Goal: Navigation & Orientation: Find specific page/section

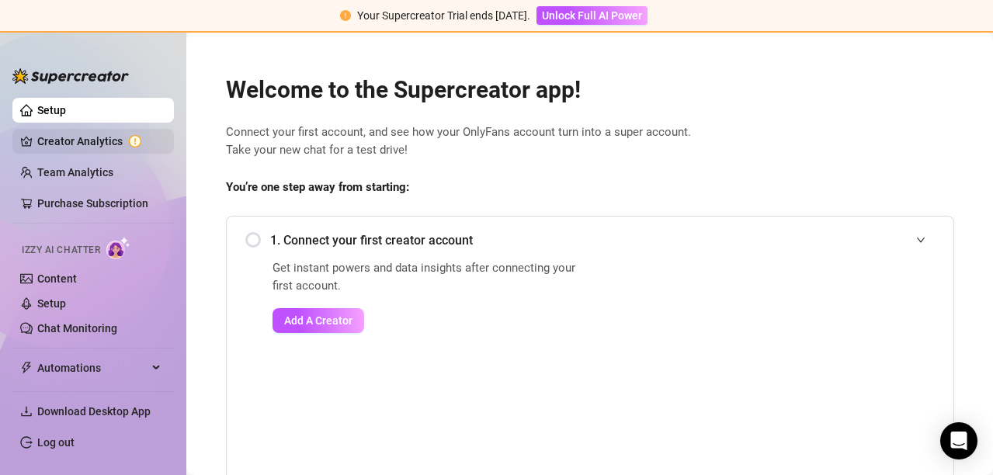
drag, startPoint x: 448, startPoint y: 329, endPoint x: 83, endPoint y: 133, distance: 413.9
click at [83, 133] on link "Creator Analytics" at bounding box center [99, 141] width 124 height 25
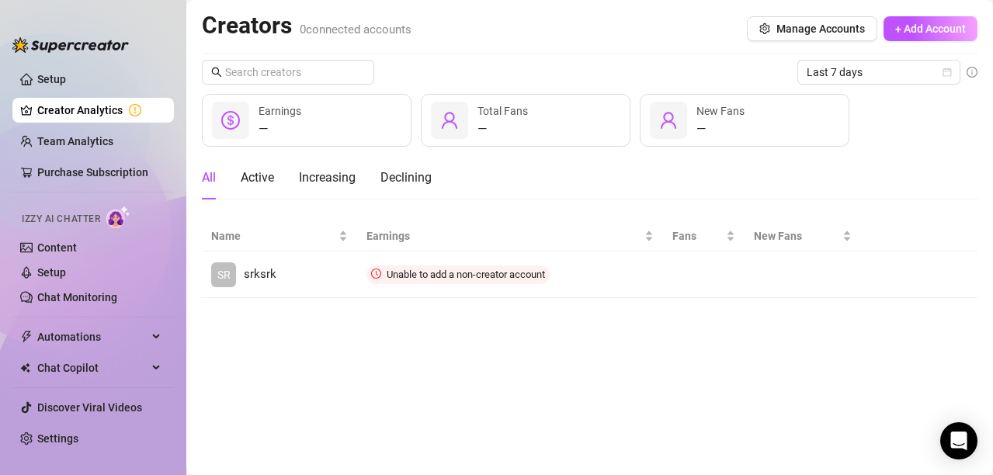
click at [16, 65] on ul "Setup Creator Analytics Team Analytics Purchase Subscription Izzy AI Chatter Co…" at bounding box center [92, 258] width 161 height 394
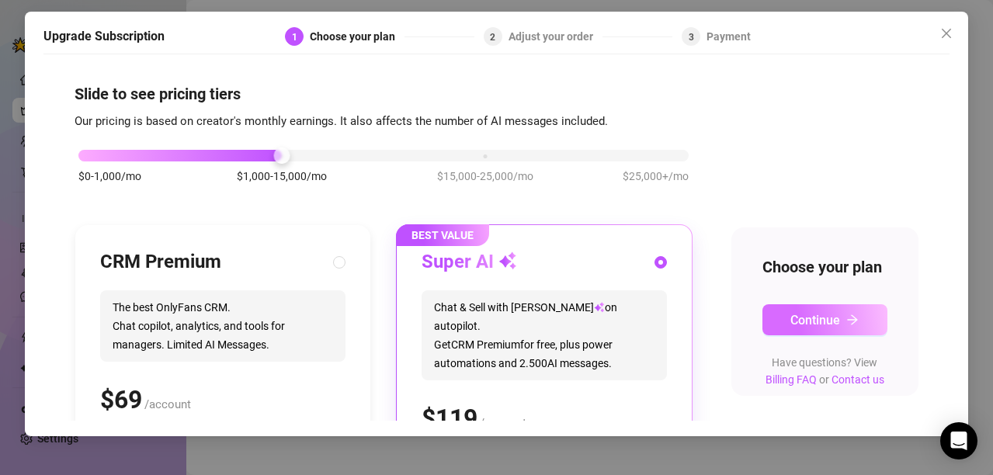
click at [775, 335] on button "Continue" at bounding box center [824, 319] width 125 height 31
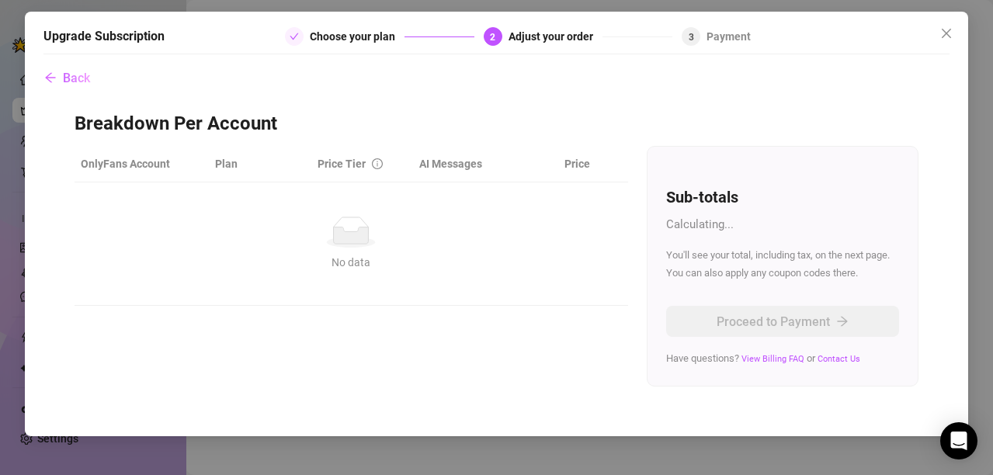
drag, startPoint x: 522, startPoint y: 379, endPoint x: 351, endPoint y: 392, distance: 171.3
click at [351, 392] on div "Back Breakdown Per Account OnlyFans Account Plan Price Tier AI Messages Price N…" at bounding box center [496, 241] width 906 height 359
click at [526, 342] on div "OnlyFans Account Plan Price Tier AI Messages Price No data No data Sub-totals C…" at bounding box center [497, 266] width 844 height 240
click at [49, 71] on span "button" at bounding box center [50, 78] width 12 height 15
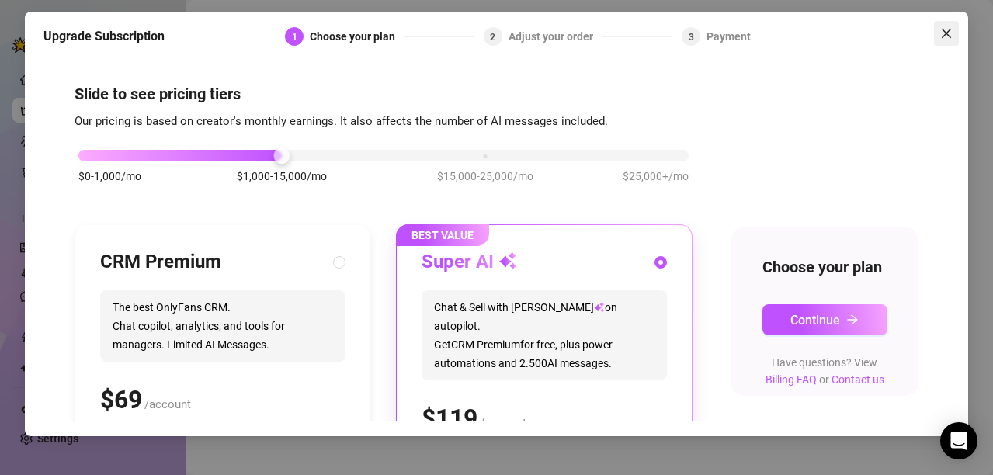
click at [938, 31] on span "Close" at bounding box center [946, 33] width 25 height 12
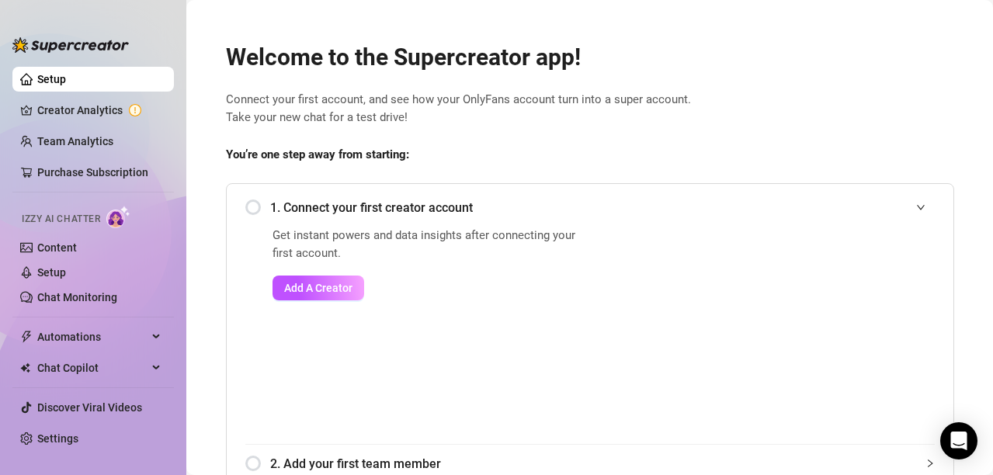
scroll to position [78, 0]
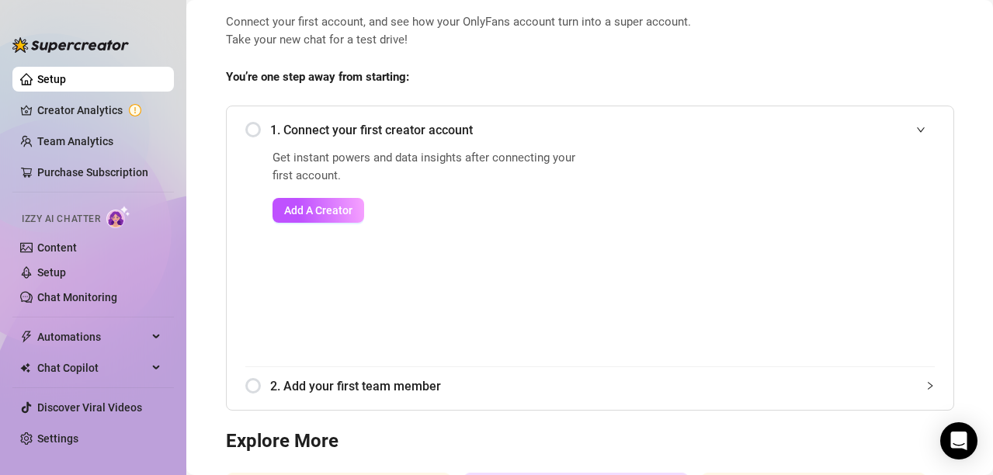
click at [37, 73] on link "Setup" at bounding box center [51, 79] width 29 height 12
click at [49, 245] on link "Content" at bounding box center [57, 247] width 40 height 12
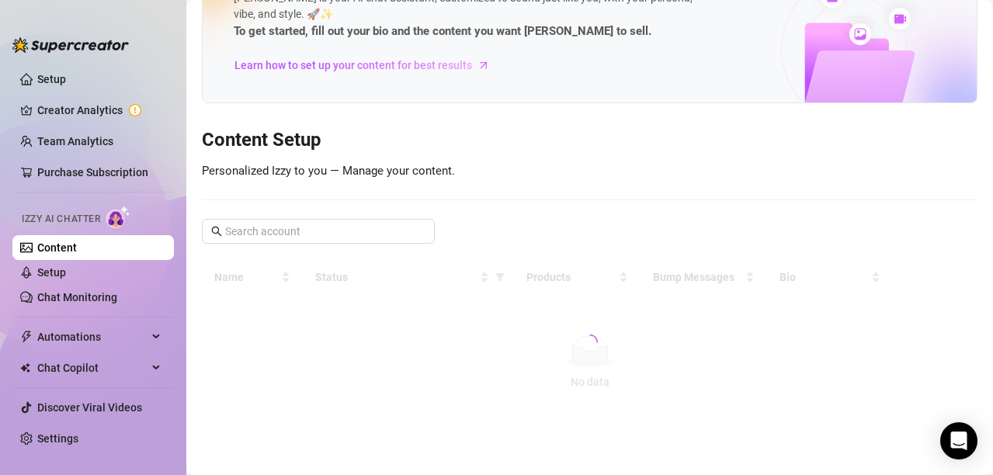
scroll to position [68, 0]
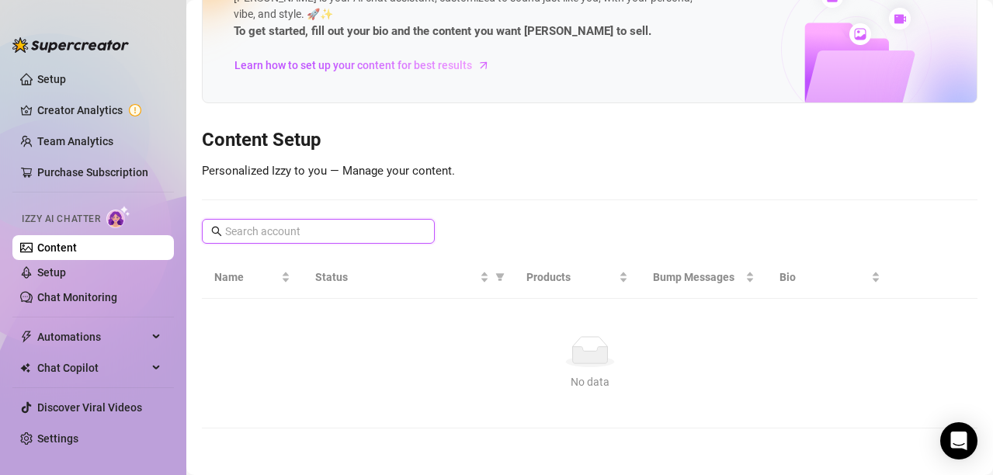
click at [332, 231] on input "text" at bounding box center [319, 231] width 188 height 17
paste input "x with* onlyfans.com/victoriahere"
type input "x with* onlyfans.com/victoriahere"
click at [274, 413] on td "No data No data" at bounding box center [589, 364] width 775 height 130
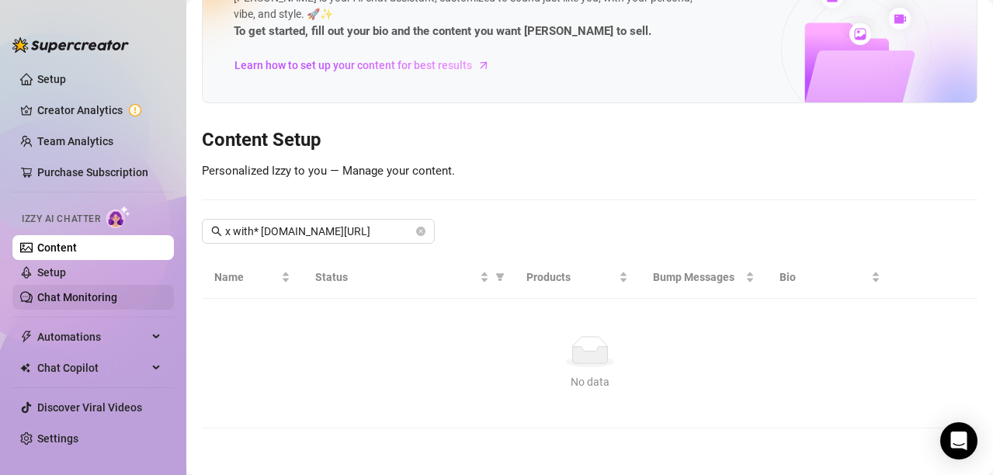
click at [61, 299] on link "Chat Monitoring" at bounding box center [77, 297] width 80 height 12
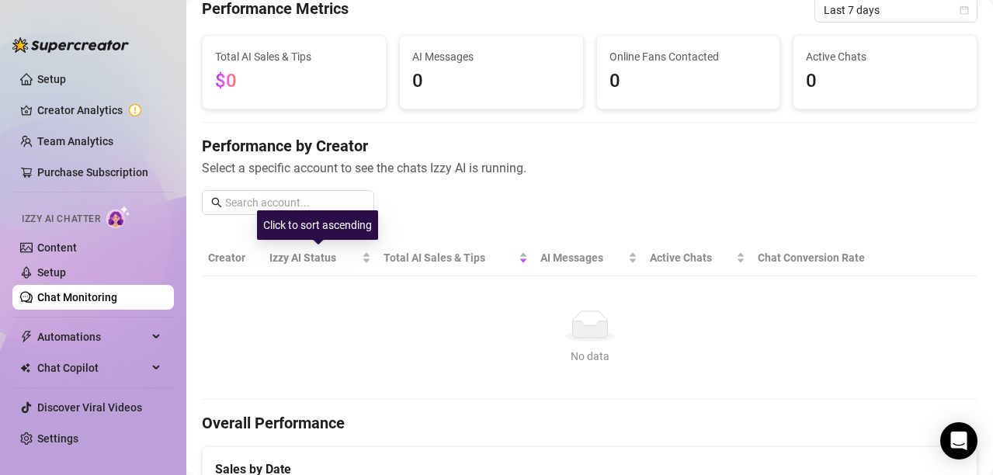
click at [259, 218] on div "Click to sort ascending" at bounding box center [317, 224] width 121 height 29
click at [218, 196] on span at bounding box center [216, 202] width 11 height 17
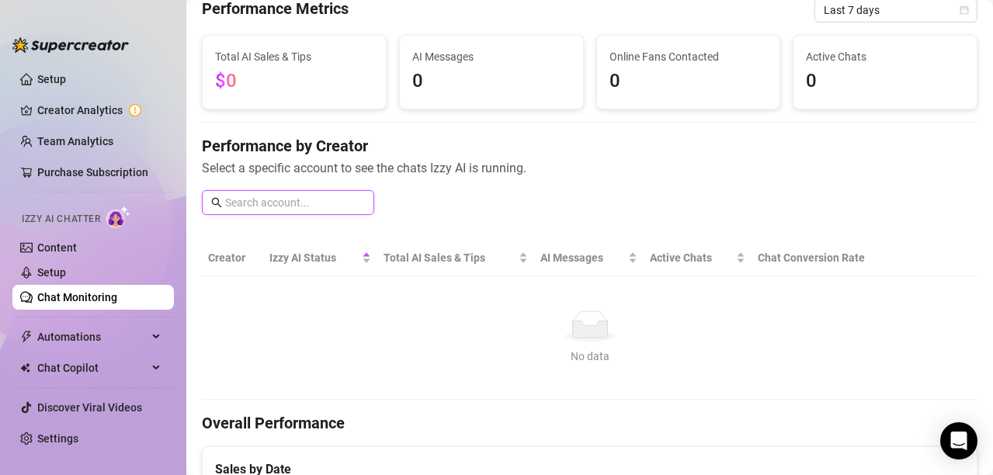
click at [228, 203] on input "text" at bounding box center [295, 202] width 140 height 17
click at [228, 202] on input "text" at bounding box center [295, 202] width 140 height 17
click at [245, 196] on input "text" at bounding box center [295, 202] width 140 height 17
drag, startPoint x: 243, startPoint y: 178, endPoint x: 218, endPoint y: 207, distance: 38.6
click at [218, 207] on icon "search" at bounding box center [216, 202] width 11 height 11
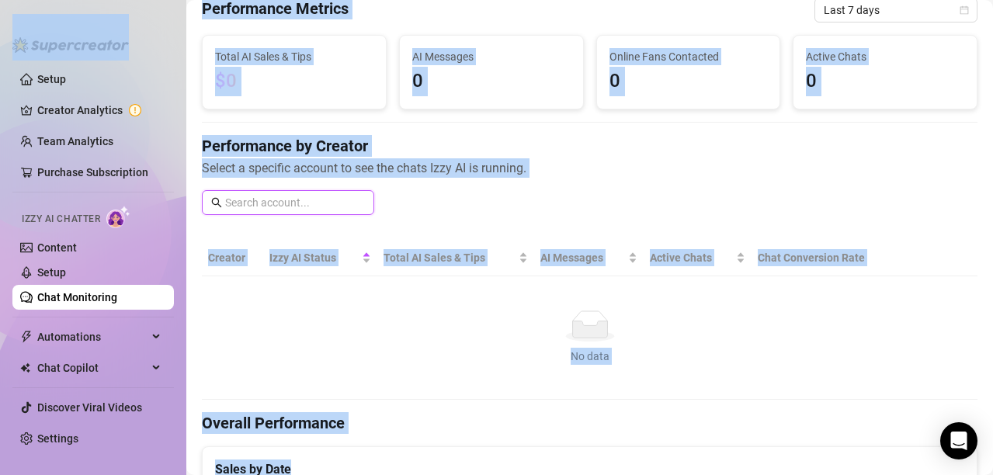
click at [317, 199] on input "text" at bounding box center [295, 202] width 140 height 17
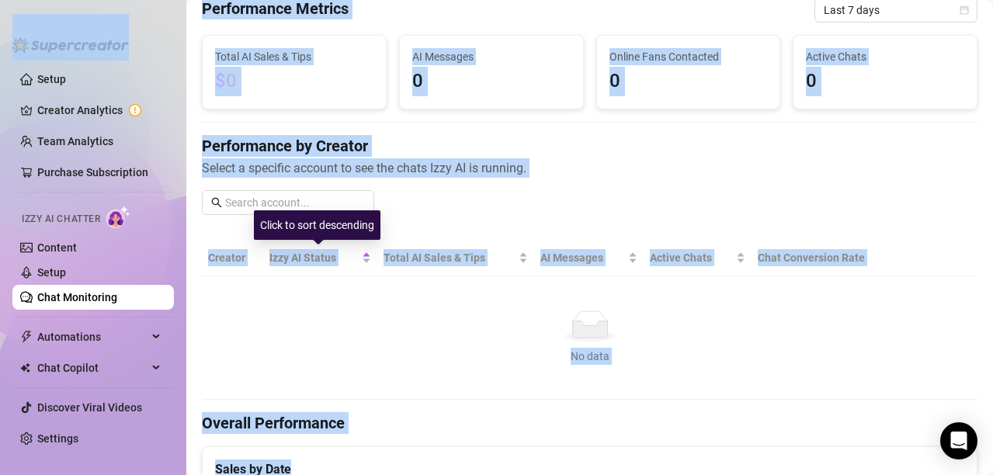
click at [340, 316] on div "No data" at bounding box center [589, 325] width 751 height 31
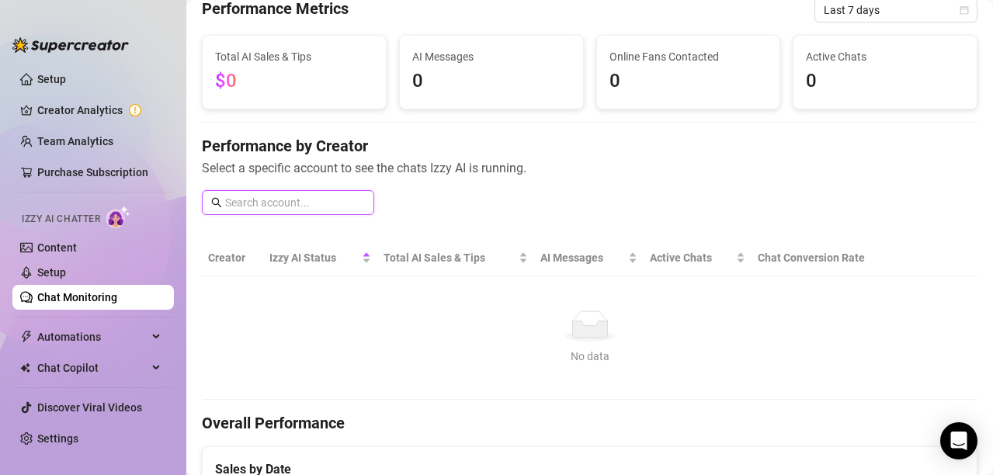
click at [337, 204] on input "text" at bounding box center [295, 202] width 140 height 17
paste input "x with* onlyfans.com/victoriahere"
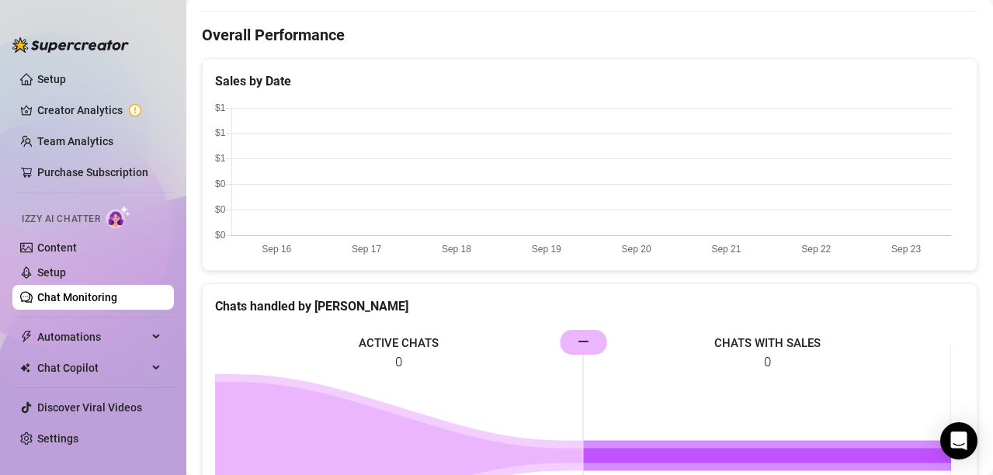
scroll to position [921, 0]
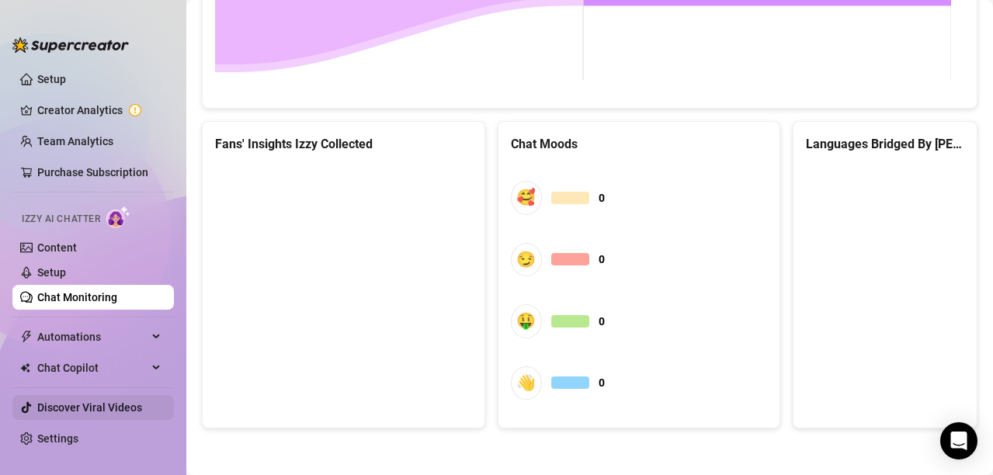
type input "x with* onlyfans.com/victoriahere"
click at [111, 401] on link "Discover Viral Videos" at bounding box center [89, 407] width 105 height 12
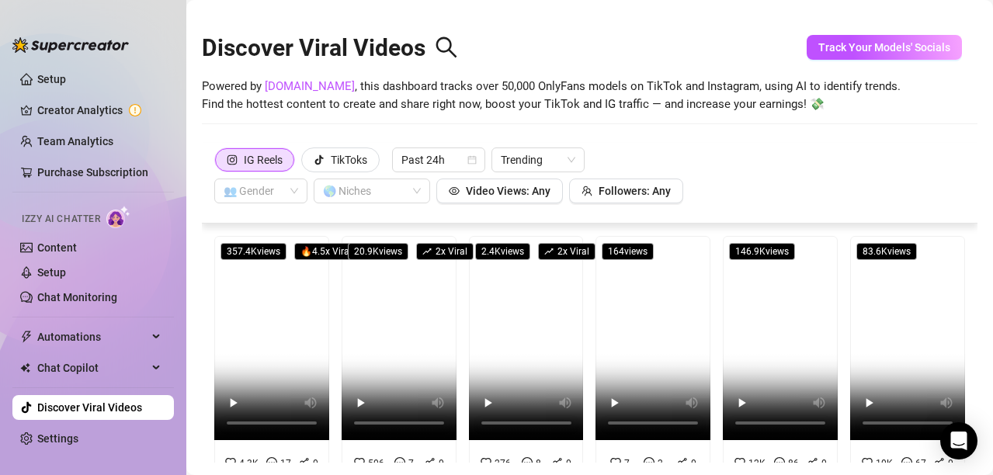
drag, startPoint x: 741, startPoint y: 207, endPoint x: 850, endPoint y: 203, distance: 108.8
click at [850, 206] on div "IG Reels TikToks Past 24h Trending 👥 Gender 🌎 Niches Video Views: Any Followers…" at bounding box center [589, 183] width 775 height 81
drag, startPoint x: 868, startPoint y: 174, endPoint x: 954, endPoint y: 99, distance: 114.4
click at [954, 99] on div "Powered by SpyFans.co , this dashboard tracks over 50,000 OnlyFans models on Ti…" at bounding box center [589, 96] width 775 height 36
click at [107, 147] on div "Purchase Subscription" at bounding box center [92, 135] width 121 height 29
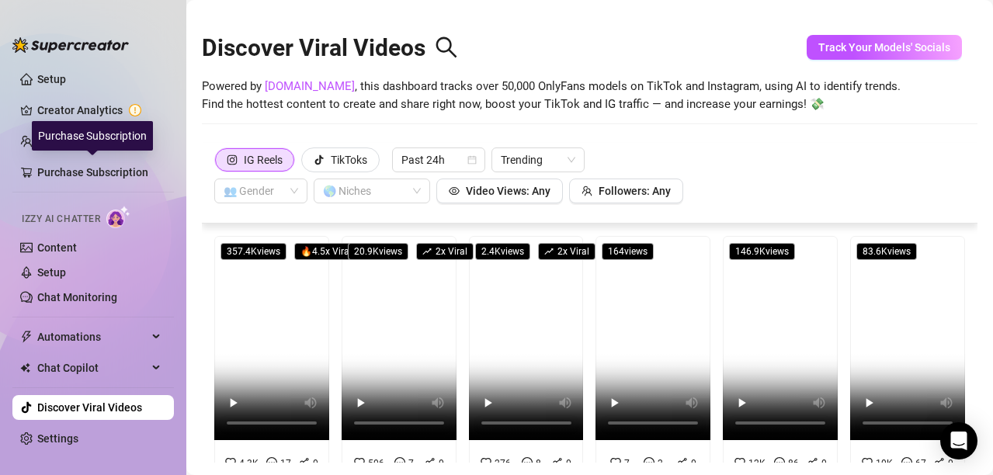
click at [87, 139] on div "Purchase Subscription" at bounding box center [92, 135] width 121 height 29
click at [99, 135] on link "Team Analytics" at bounding box center [75, 141] width 76 height 12
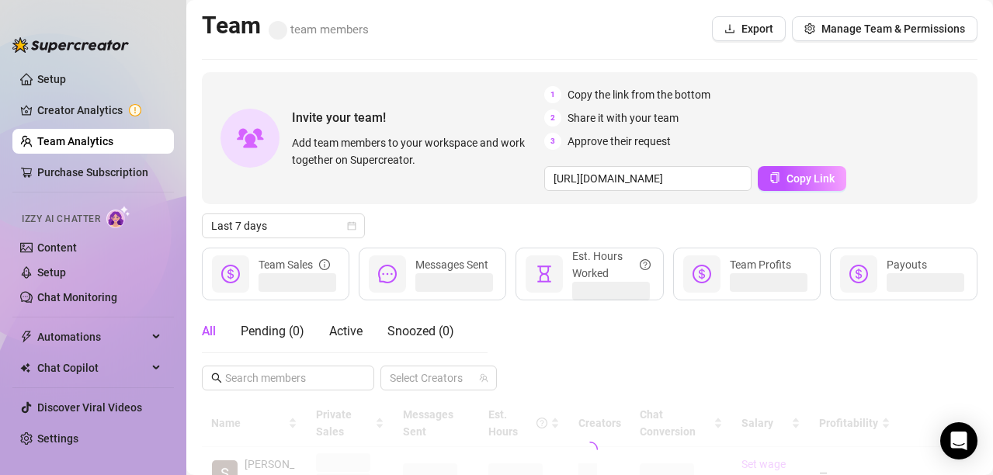
click at [98, 135] on link "Team Analytics" at bounding box center [75, 141] width 76 height 12
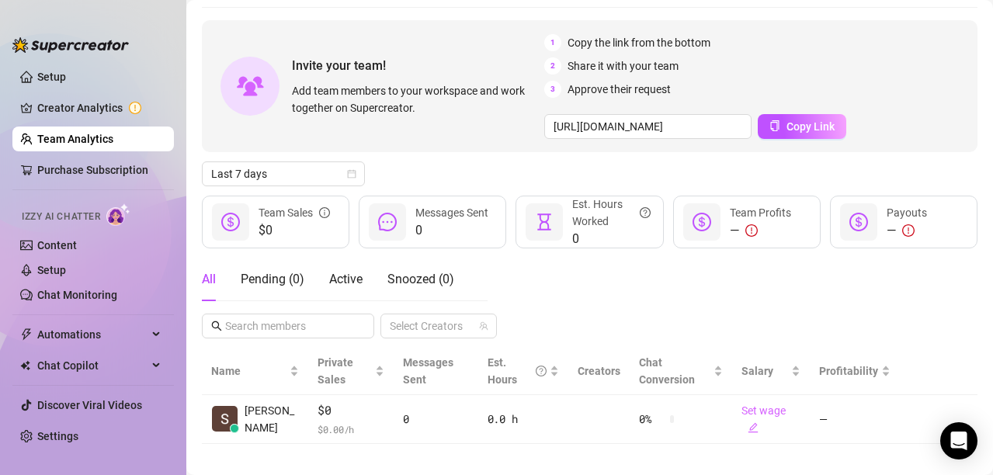
scroll to position [68, 0]
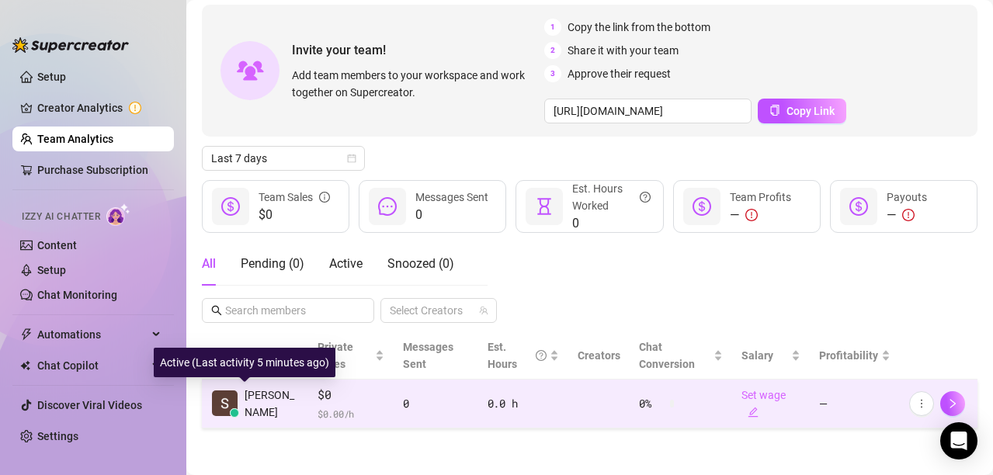
click at [228, 407] on img at bounding box center [225, 403] width 26 height 26
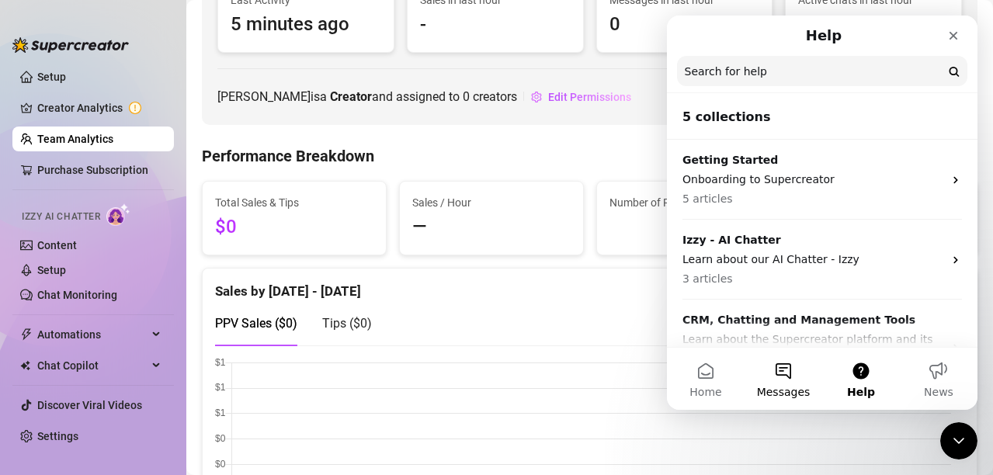
click at [772, 387] on span "Messages" at bounding box center [784, 392] width 54 height 11
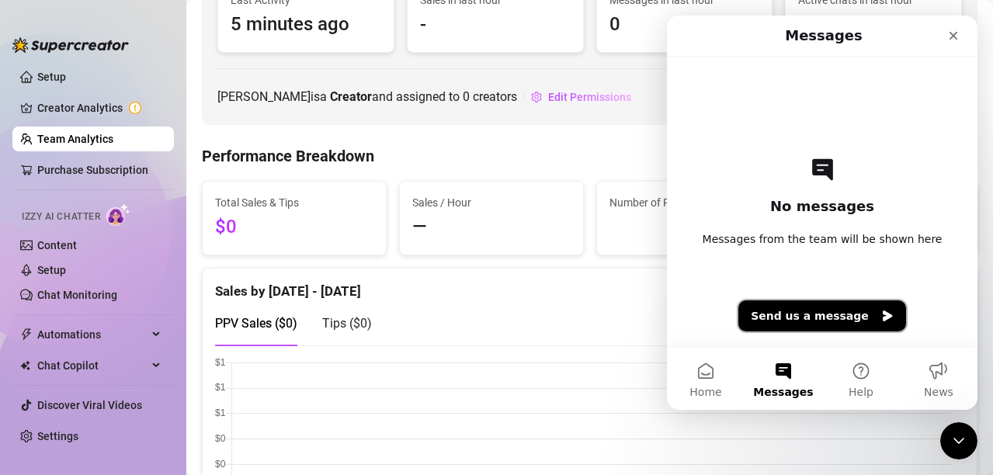
drag, startPoint x: 815, startPoint y: 319, endPoint x: 1332, endPoint y: 324, distance: 516.9
click at [815, 319] on button "Send us a message" at bounding box center [822, 315] width 168 height 31
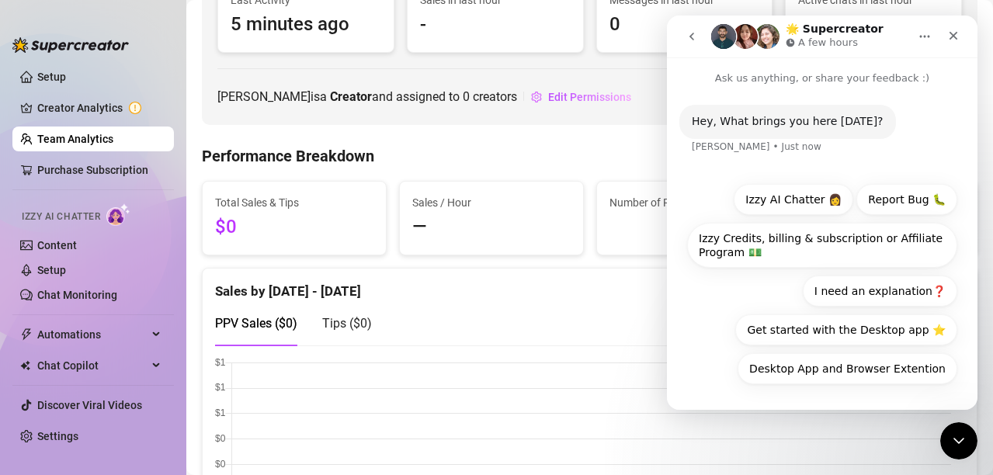
click at [930, 29] on button "Home" at bounding box center [924, 36] width 29 height 29
click at [948, 439] on icon "Close Intercom Messenger" at bounding box center [956, 438] width 19 height 19
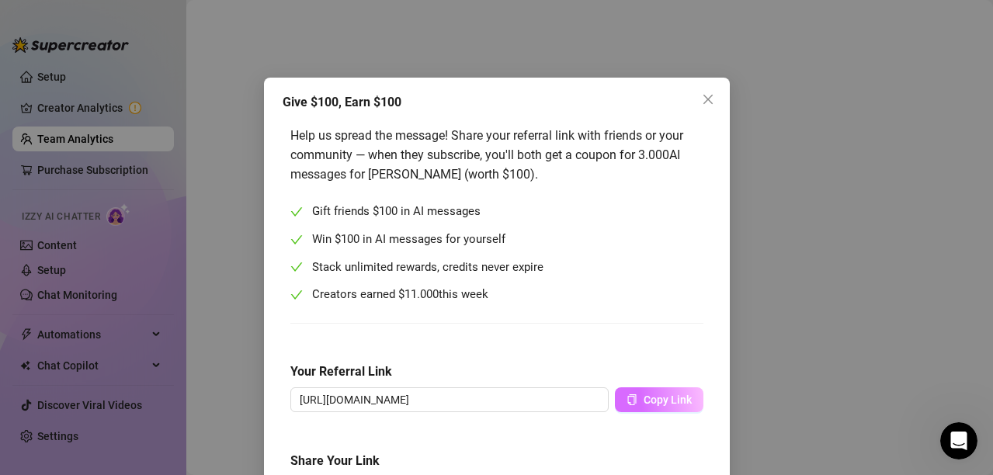
drag, startPoint x: 796, startPoint y: 365, endPoint x: 647, endPoint y: 399, distance: 152.1
click at [647, 399] on span "Copy Link" at bounding box center [667, 400] width 48 height 12
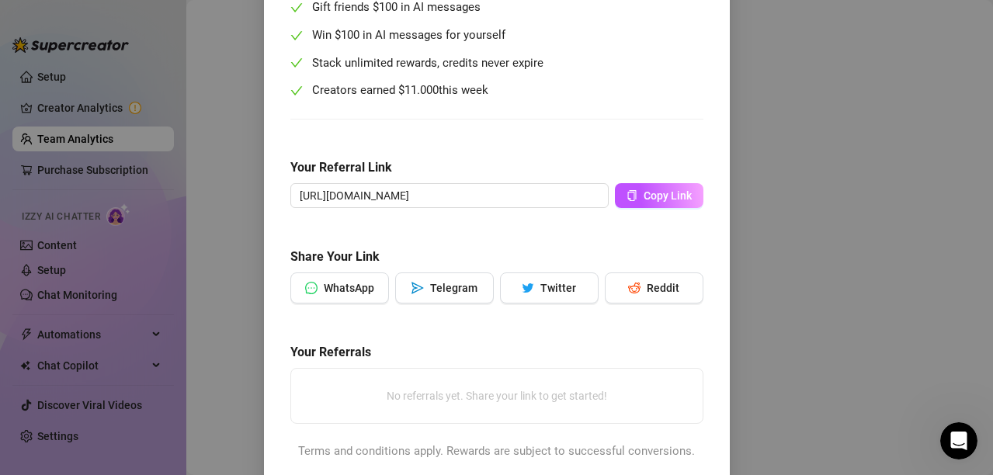
scroll to position [231, 0]
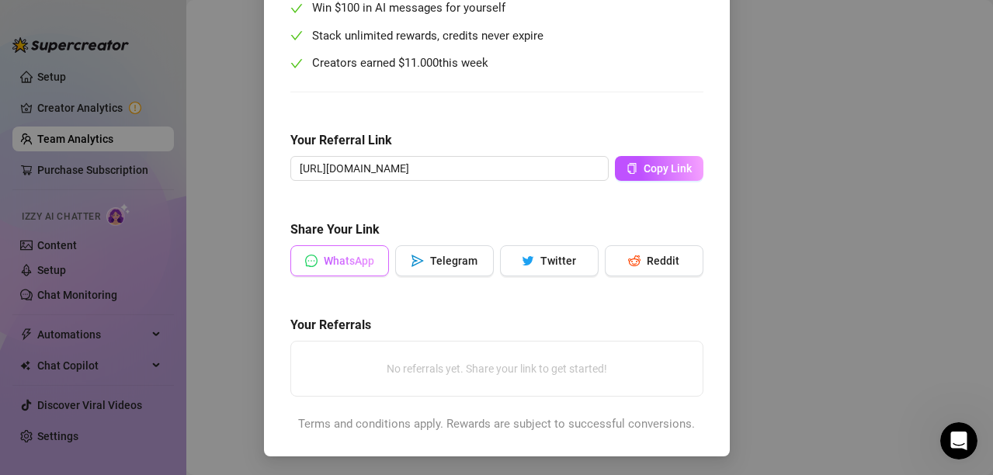
click at [324, 262] on span "WhatsApp" at bounding box center [349, 261] width 50 height 12
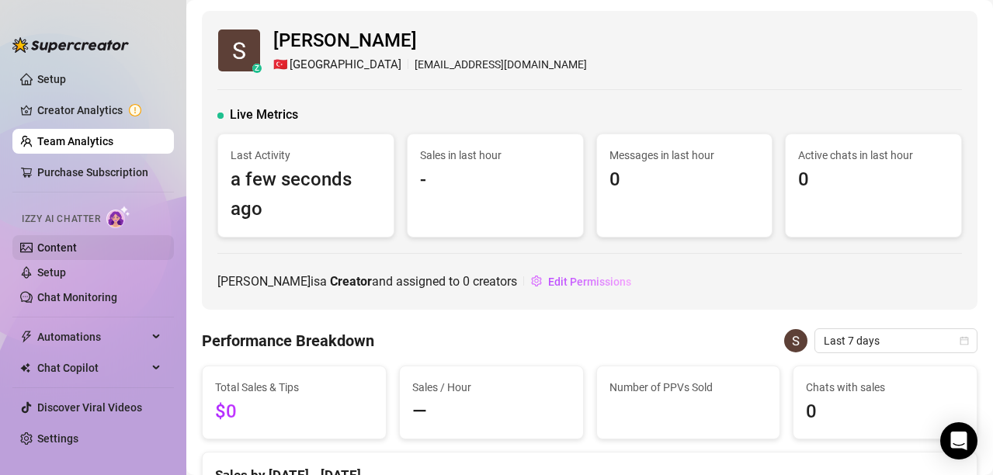
scroll to position [2, 0]
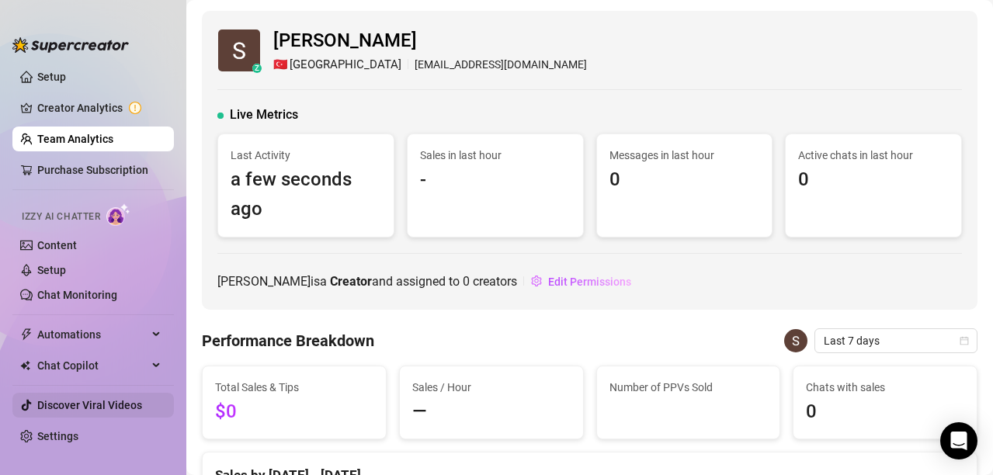
click at [95, 407] on link "Discover Viral Videos" at bounding box center [89, 405] width 105 height 12
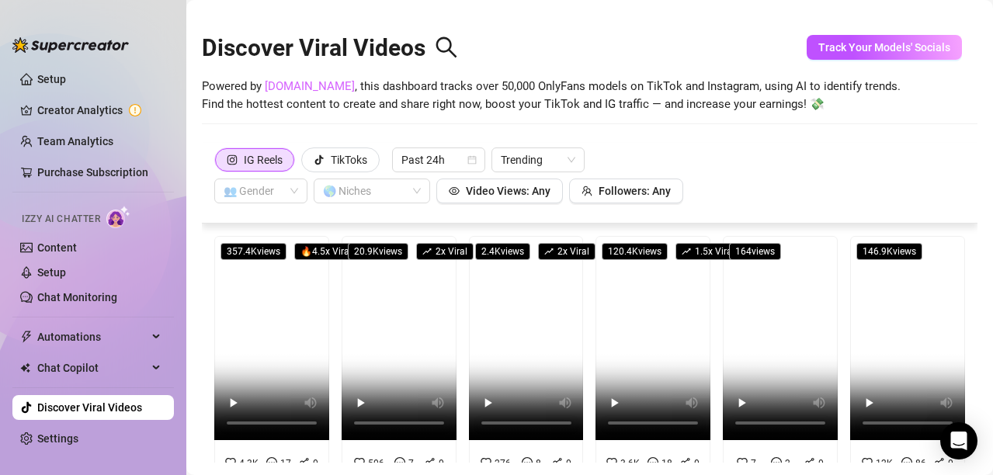
click at [288, 89] on link "[DOMAIN_NAME]" at bounding box center [310, 86] width 90 height 14
click at [225, 197] on input "search" at bounding box center [254, 190] width 61 height 23
click at [241, 241] on div "👨 [DEMOGRAPHIC_DATA]" at bounding box center [261, 246] width 68 height 17
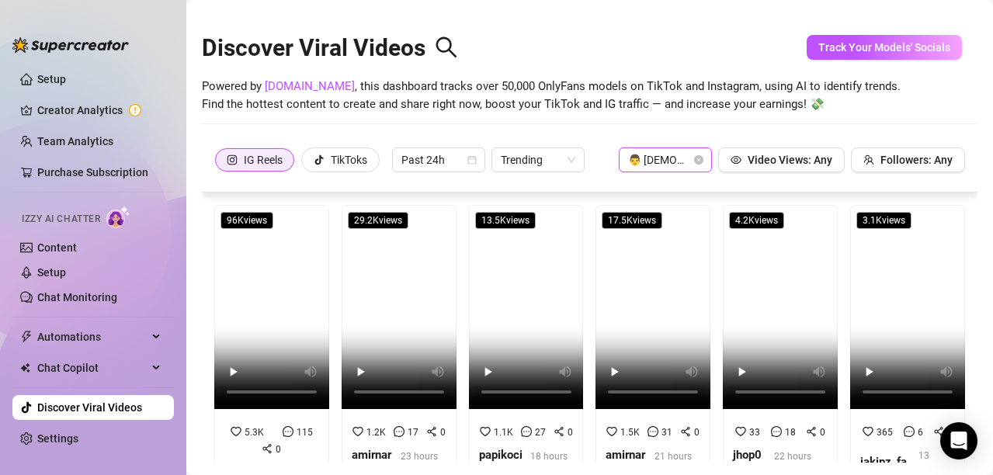
click at [271, 158] on div "IG Reels" at bounding box center [263, 159] width 39 height 23
click at [220, 165] on input "IG Reels" at bounding box center [220, 165] width 0 height 0
click at [676, 159] on span "👨 [DEMOGRAPHIC_DATA]" at bounding box center [665, 159] width 75 height 23
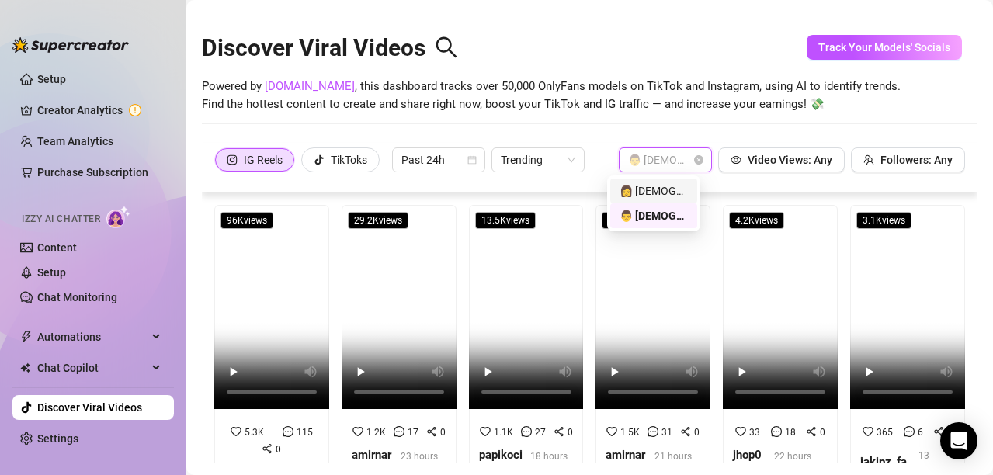
click at [654, 196] on div "👩 [DEMOGRAPHIC_DATA]" at bounding box center [653, 190] width 68 height 17
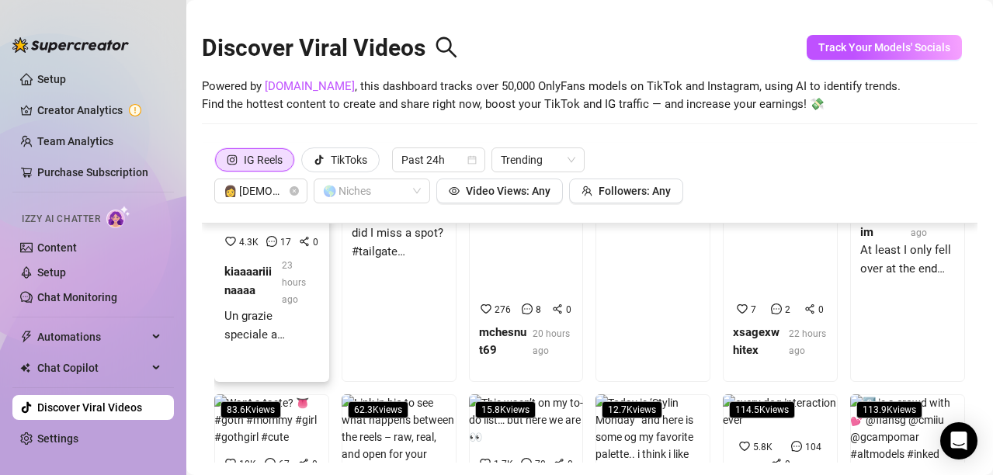
scroll to position [155, 0]
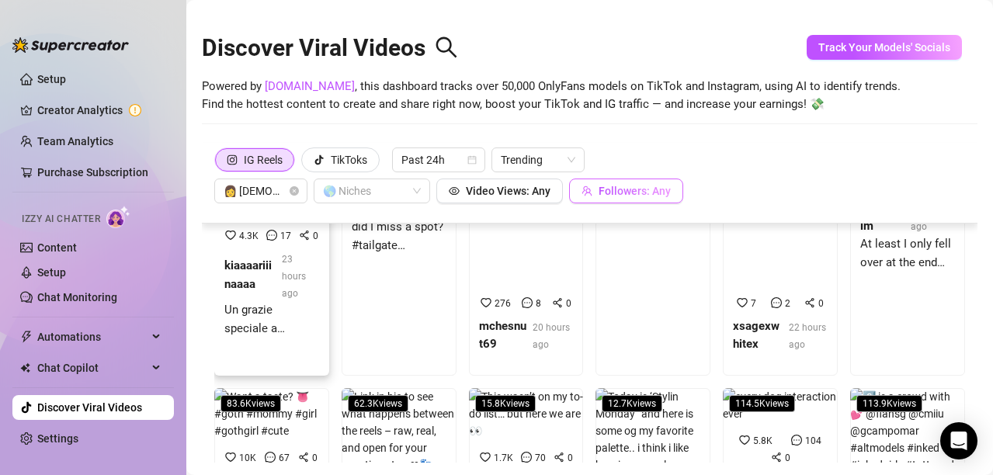
click at [629, 186] on span "Followers: Any" at bounding box center [634, 191] width 72 height 12
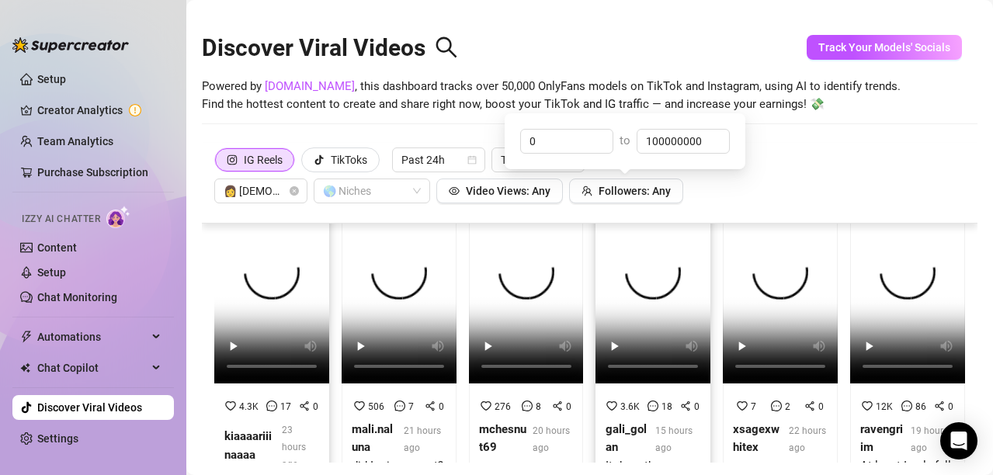
scroll to position [0, 0]
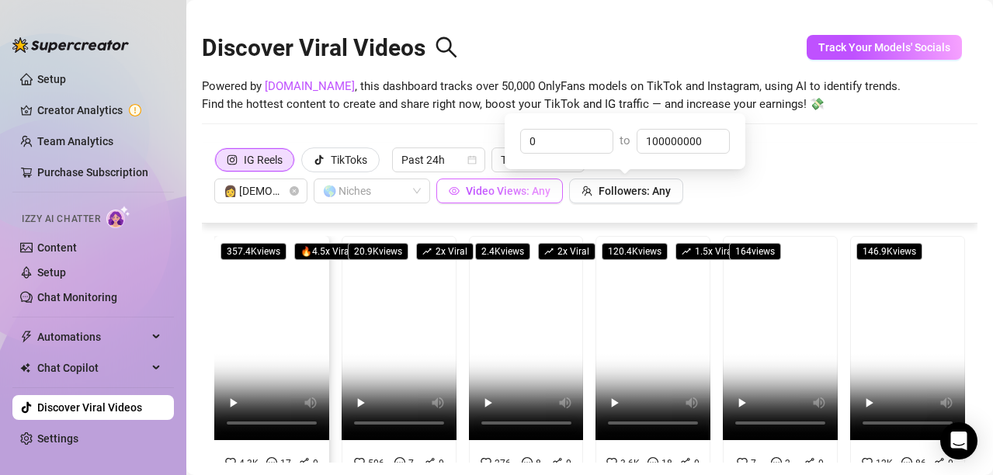
click at [487, 191] on span "Video Views: Any" at bounding box center [508, 191] width 85 height 12
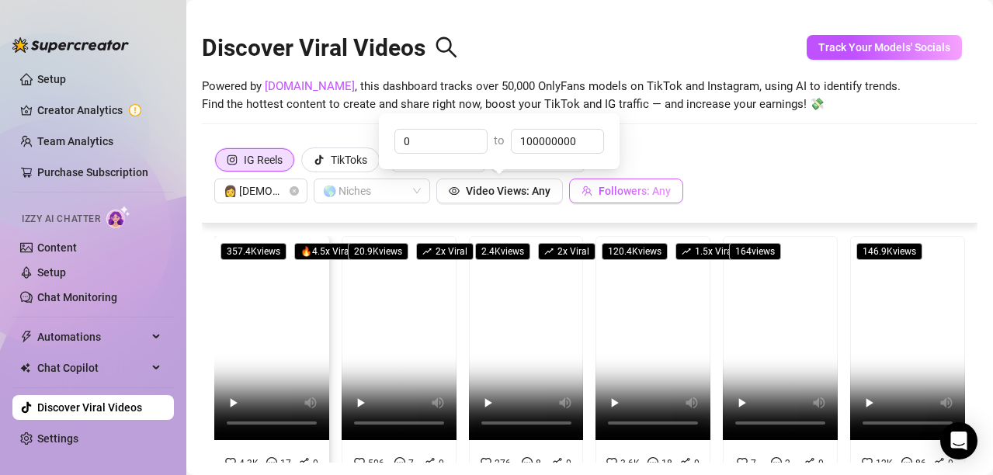
drag, startPoint x: 650, startPoint y: 193, endPoint x: 633, endPoint y: 189, distance: 17.7
click at [650, 192] on span "Followers: Any" at bounding box center [634, 191] width 72 height 12
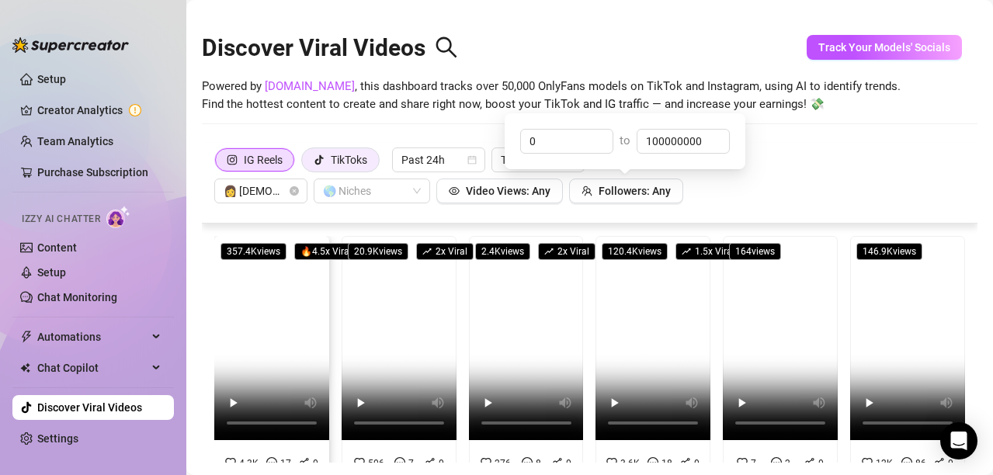
click at [336, 157] on div "TikToks" at bounding box center [349, 159] width 36 height 23
click at [306, 164] on input "TikToks" at bounding box center [306, 164] width 0 height 0
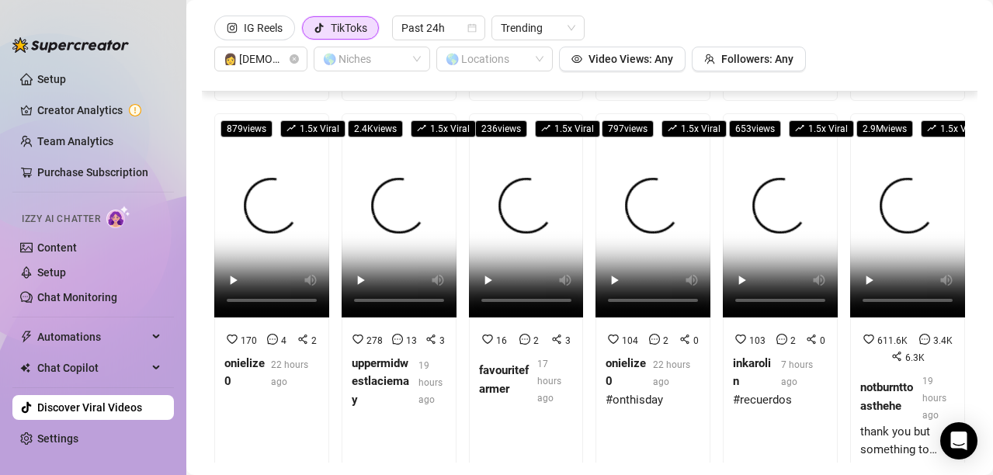
scroll to position [388, 0]
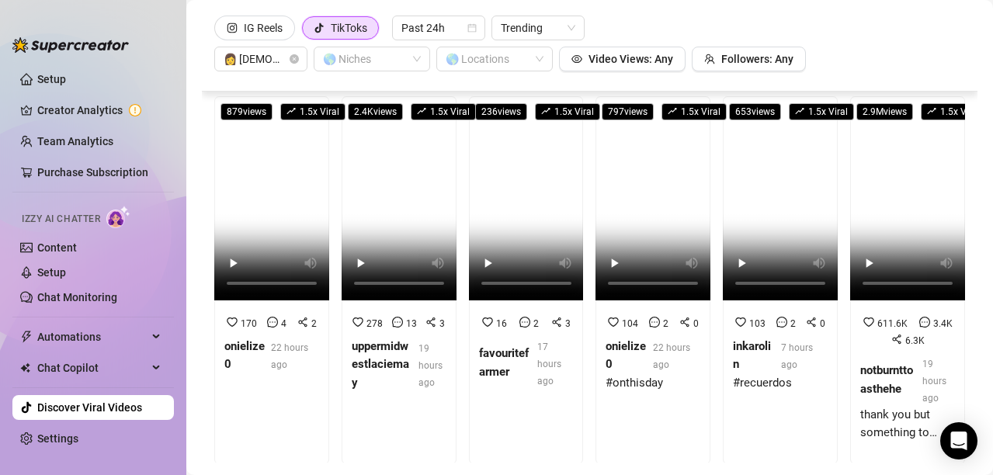
click at [918, 35] on div "IG Reels TikToks Past 24h Trending 👩 [DEMOGRAPHIC_DATA] 🌎 Niches 🌎 Locations Vi…" at bounding box center [589, 44] width 751 height 56
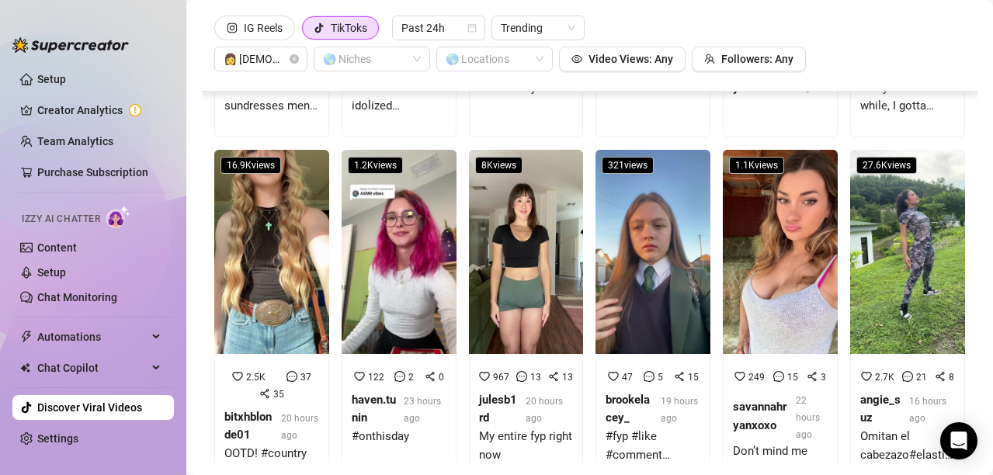
scroll to position [4650, 0]
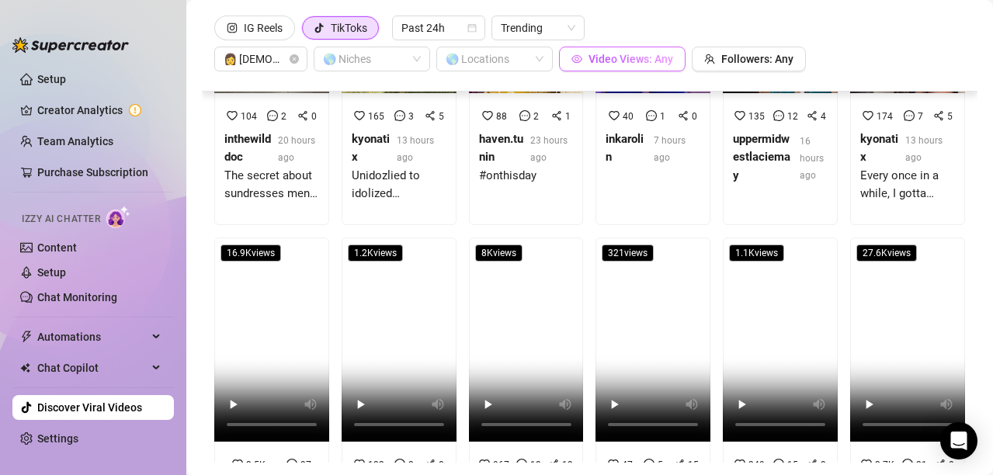
click at [604, 61] on span "Video Views: Any" at bounding box center [630, 59] width 85 height 12
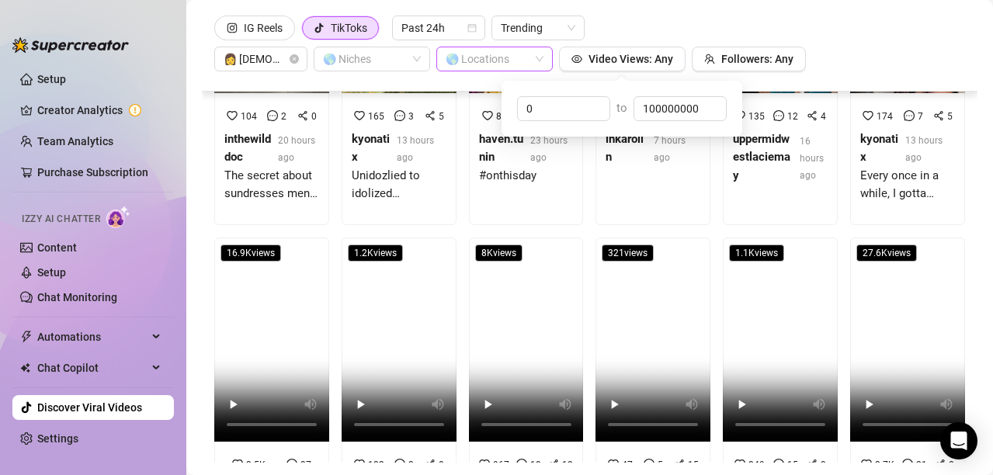
click at [523, 57] on div at bounding box center [486, 59] width 94 height 22
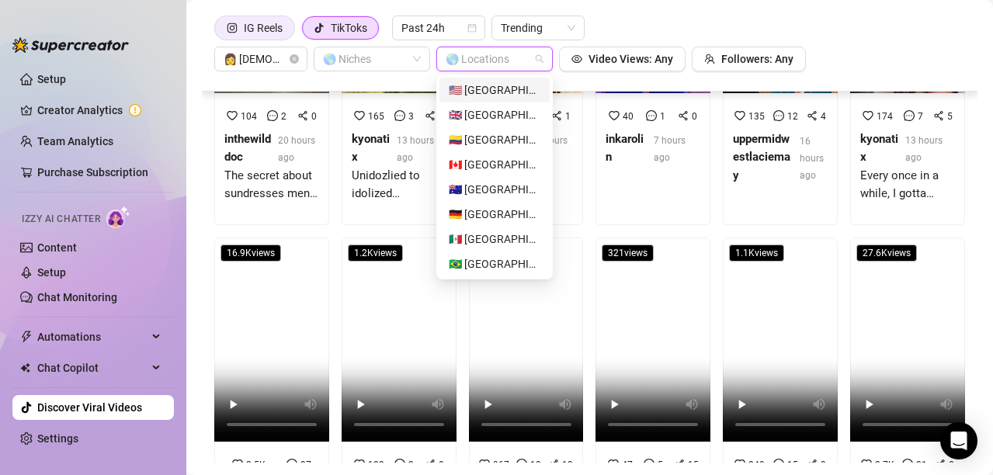
click at [243, 20] on div "IG Reels" at bounding box center [255, 27] width 56 height 23
click at [219, 32] on input "IG Reels" at bounding box center [219, 32] width 0 height 0
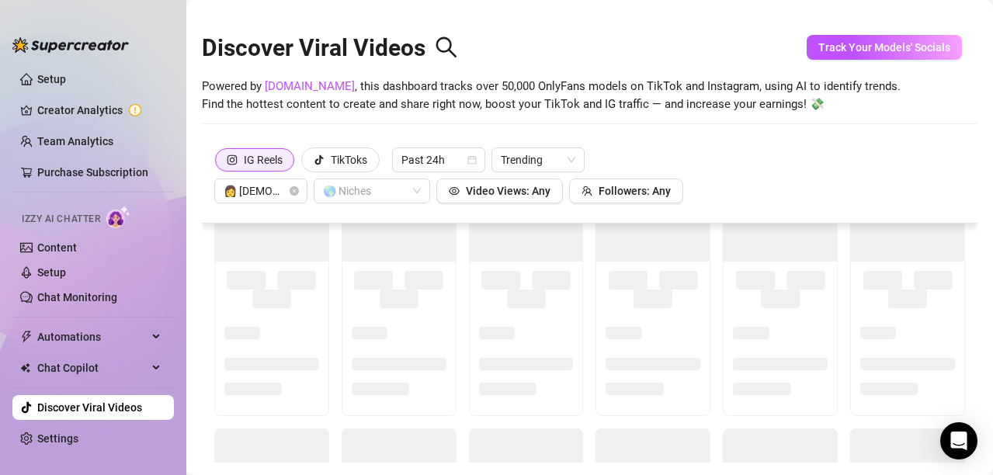
scroll to position [0, 0]
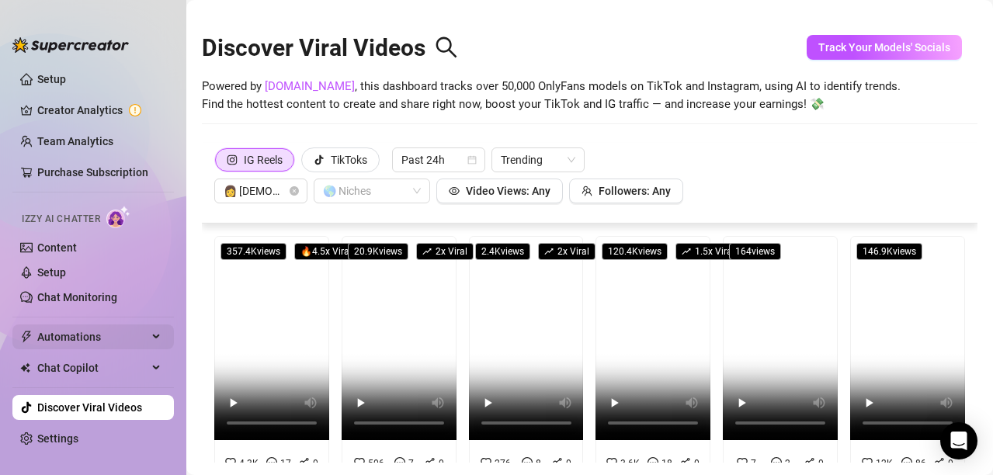
click at [31, 330] on div "Automations" at bounding box center [92, 336] width 161 height 25
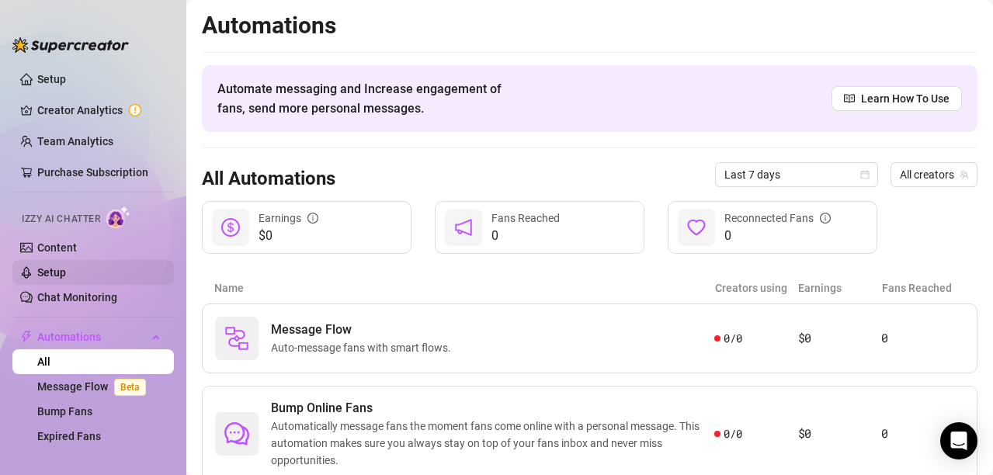
click at [37, 274] on link "Setup" at bounding box center [51, 272] width 29 height 12
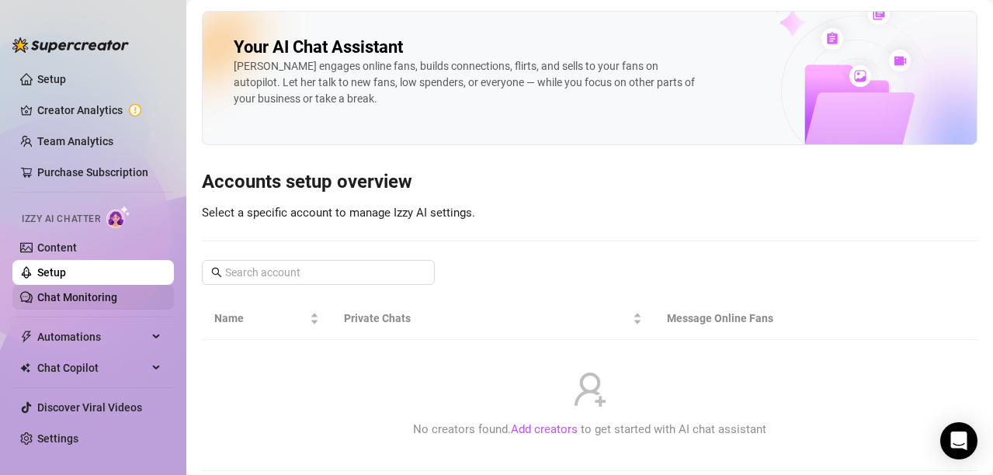
scroll to position [2, 0]
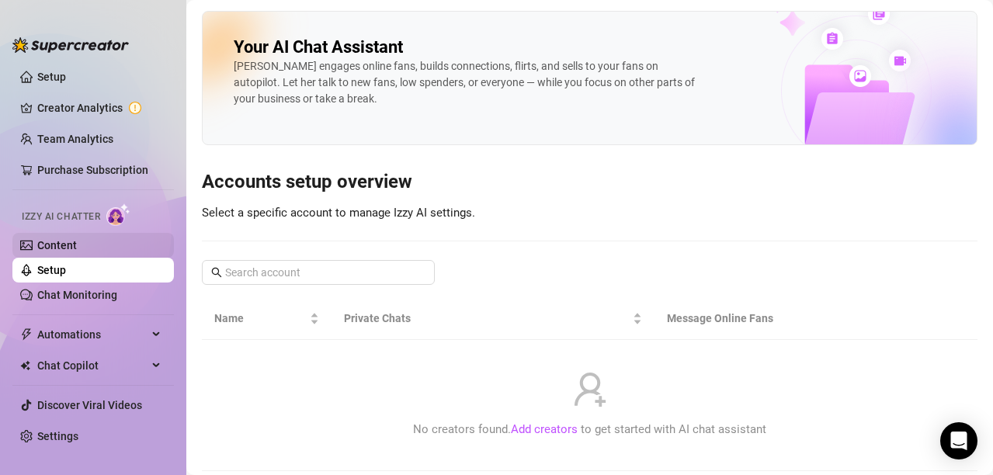
click at [37, 240] on link "Content" at bounding box center [57, 245] width 40 height 12
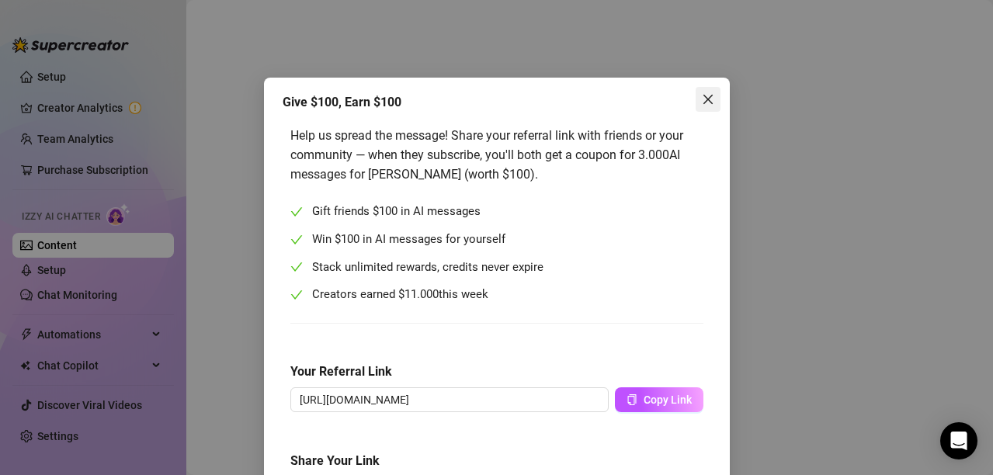
click at [701, 109] on button "Close" at bounding box center [707, 99] width 25 height 25
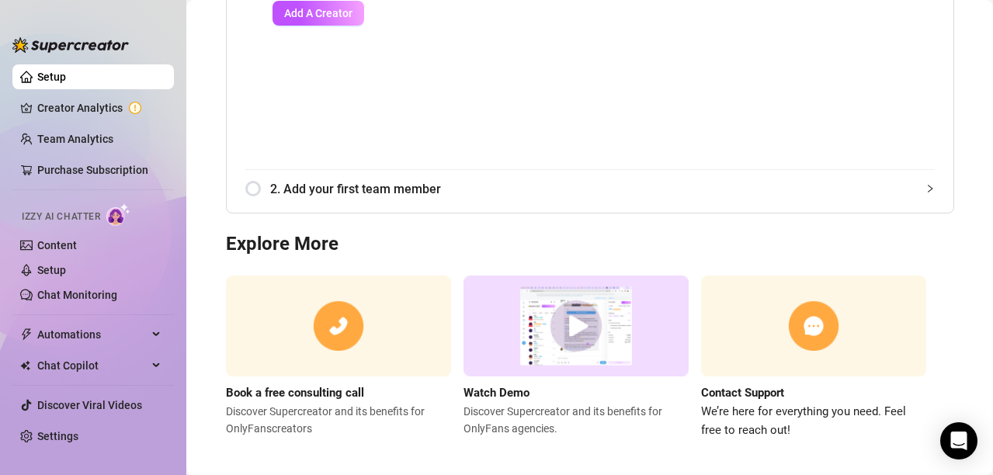
scroll to position [286, 0]
